Goal: Check status: Check status

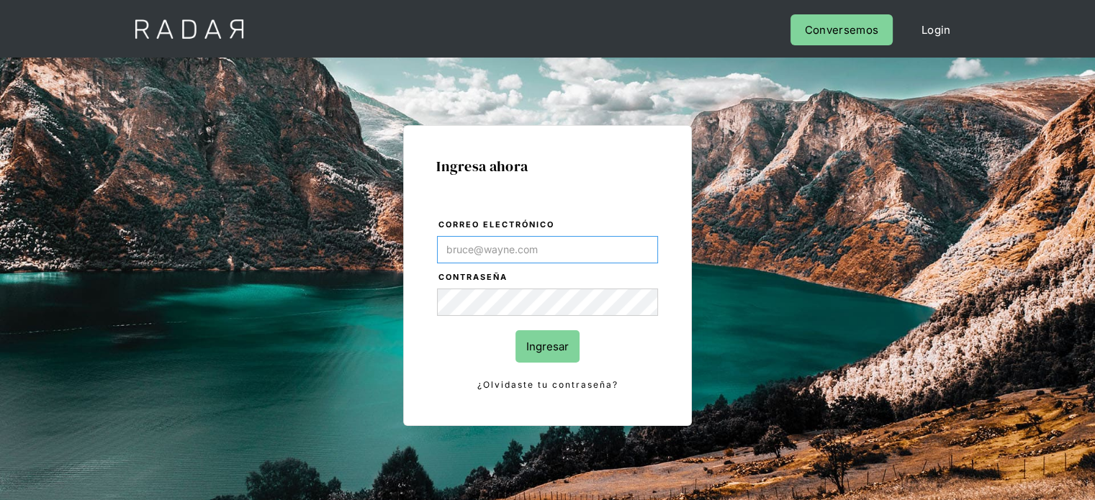
type input "[PERSON_NAME][EMAIL_ADDRESS][DOMAIN_NAME]"
click at [570, 335] on input "Ingresar" at bounding box center [548, 347] width 64 height 32
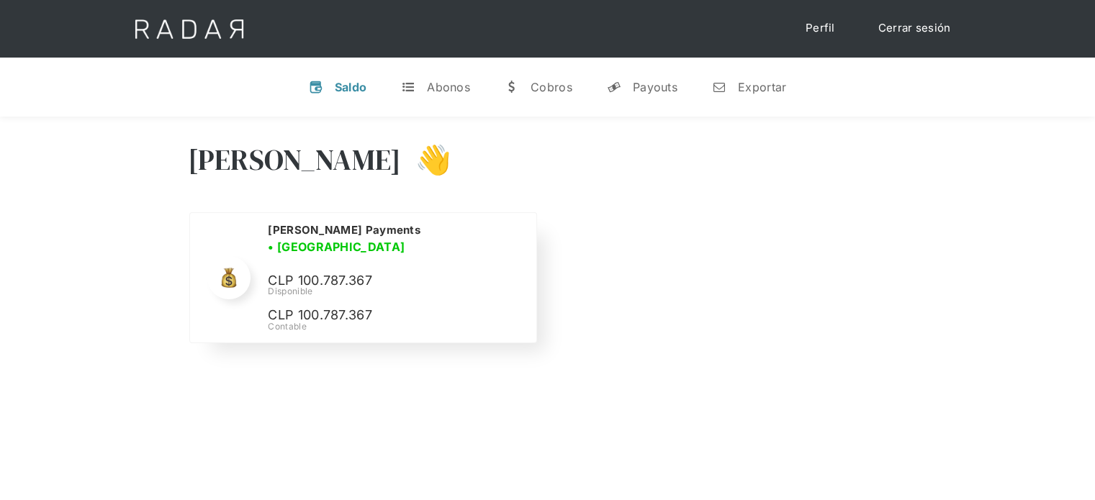
click at [336, 271] on p "CLP 100.787.367" at bounding box center [376, 281] width 216 height 21
copy p "100.787.367"
